Goal: Task Accomplishment & Management: Manage account settings

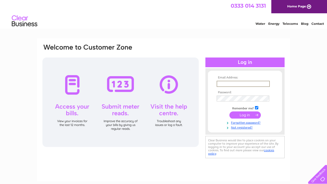
type input "ddawsonayr@aol.com"
click at [246, 115] on input "submit" at bounding box center [244, 114] width 31 height 7
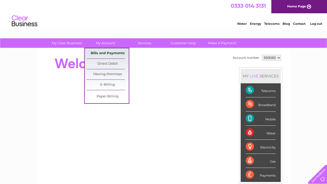
click at [105, 52] on link "Bills and Payments" at bounding box center [108, 53] width 42 height 10
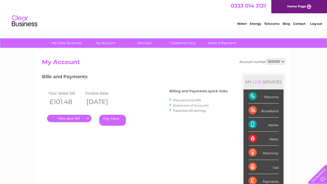
click at [68, 117] on link "." at bounding box center [69, 118] width 44 height 7
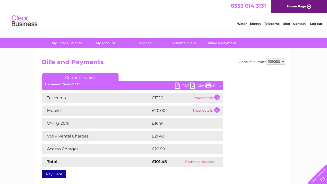
click at [214, 85] on link "Print" at bounding box center [212, 85] width 15 height 7
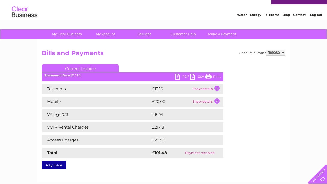
scroll to position [10, 0]
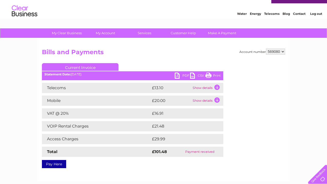
click at [185, 74] on link "PDF" at bounding box center [182, 75] width 15 height 7
